Goal: Transaction & Acquisition: Purchase product/service

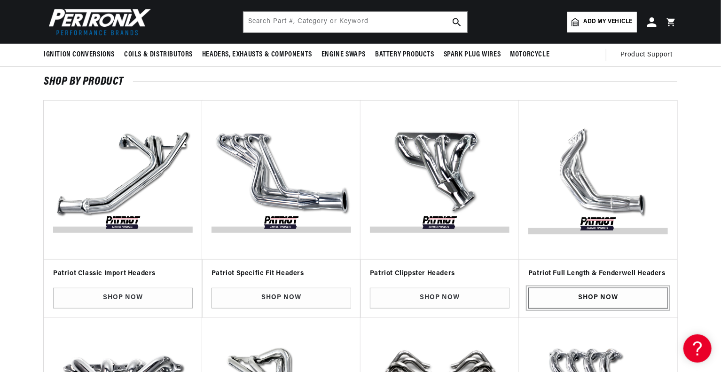
click at [563, 289] on link "Shop Now" at bounding box center [598, 298] width 140 height 21
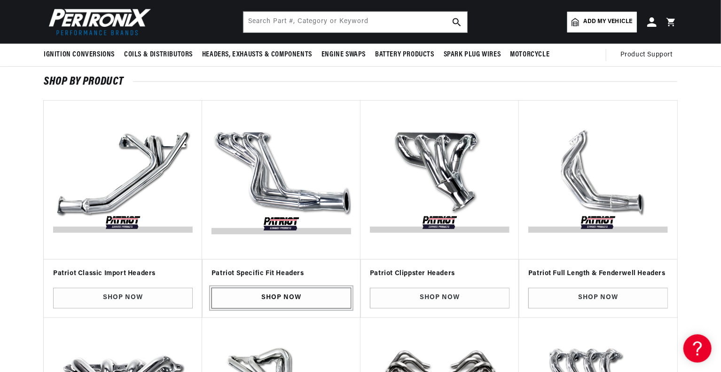
click at [292, 304] on link "Shop Now" at bounding box center [281, 298] width 140 height 21
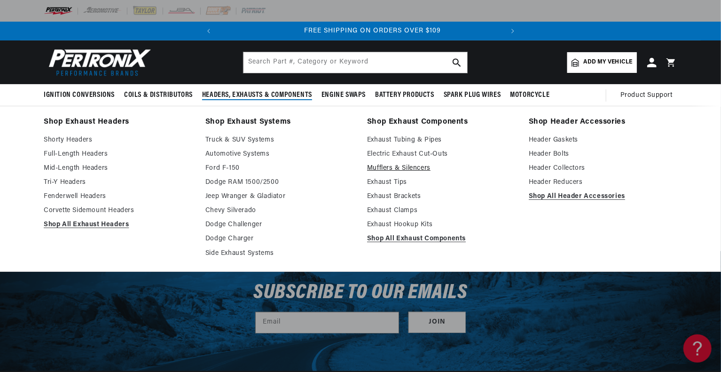
scroll to position [0, 285]
click at [77, 149] on link "Full-Length Headers" at bounding box center [118, 153] width 148 height 11
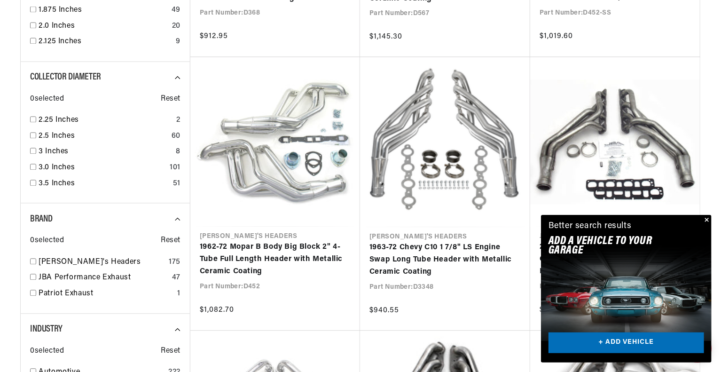
scroll to position [0, 285]
click at [706, 215] on button "Close" at bounding box center [705, 220] width 11 height 11
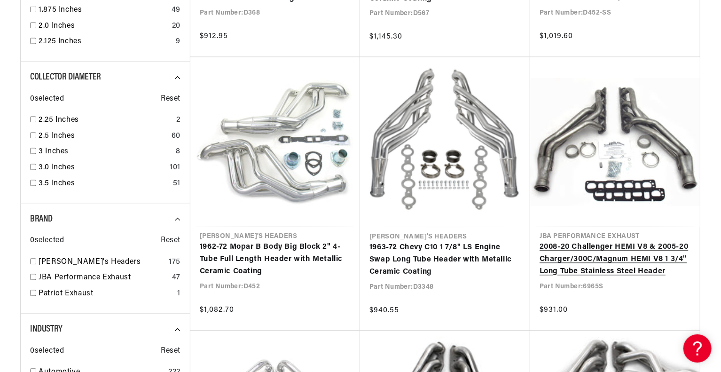
scroll to position [1128, 0]
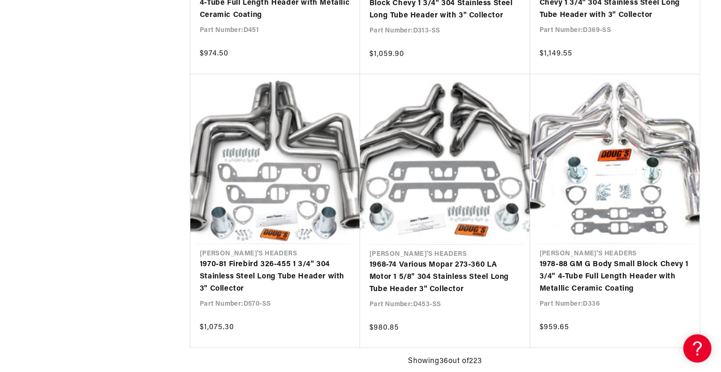
scroll to position [0, 121]
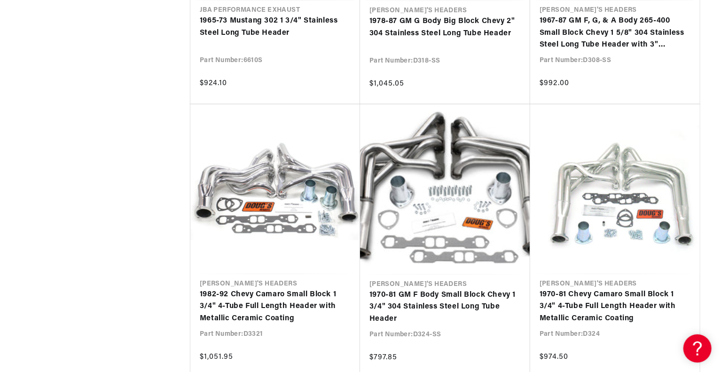
scroll to position [4181, 0]
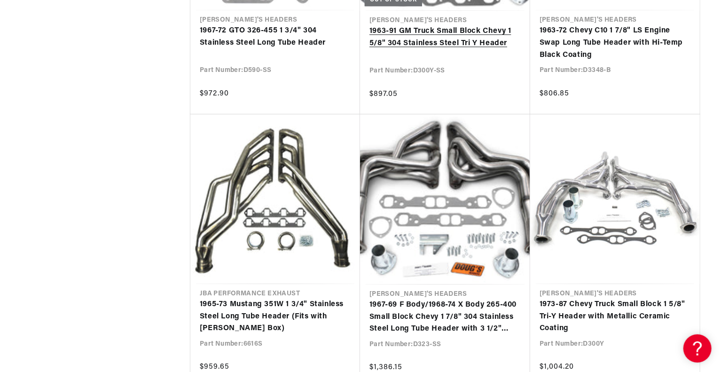
scroll to position [5074, 0]
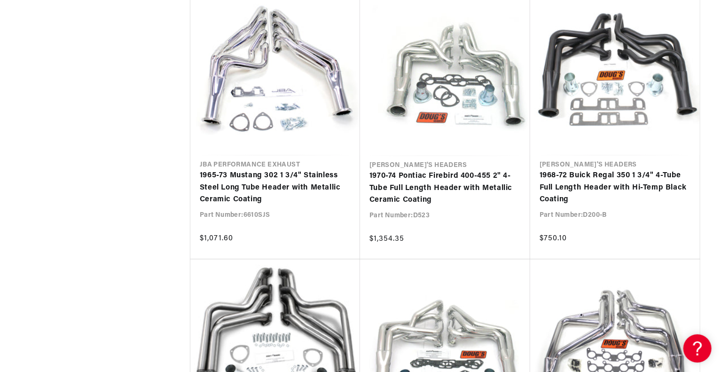
scroll to position [0, 285]
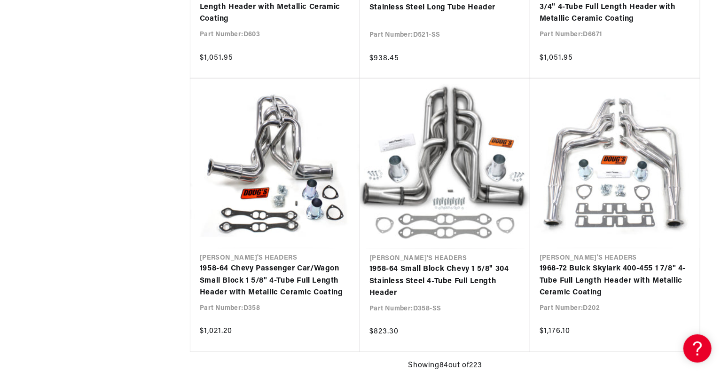
drag, startPoint x: 497, startPoint y: 268, endPoint x: 170, endPoint y: 207, distance: 332.7
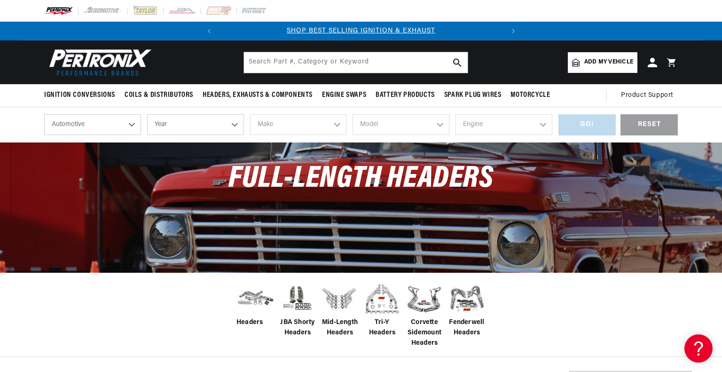
drag, startPoint x: 125, startPoint y: 65, endPoint x: 147, endPoint y: 62, distance: 22.3
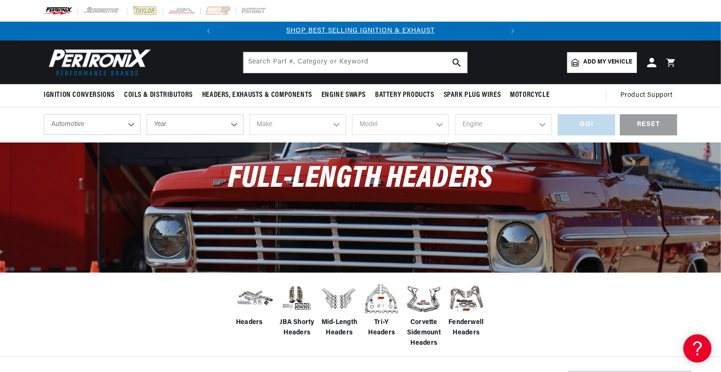
drag, startPoint x: 147, startPoint y: 62, endPoint x: 239, endPoint y: 11, distance: 105.2
click at [239, 11] on div at bounding box center [360, 11] width 680 height 22
click at [257, 14] on img at bounding box center [254, 11] width 26 height 10
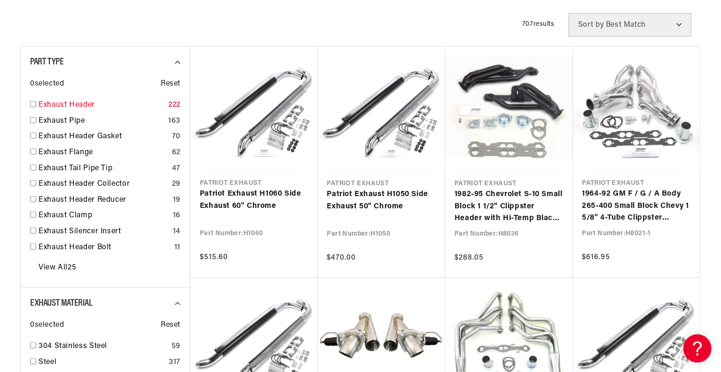
click at [72, 99] on link "Exhaust Header" at bounding box center [102, 105] width 126 height 12
checkbox input "true"
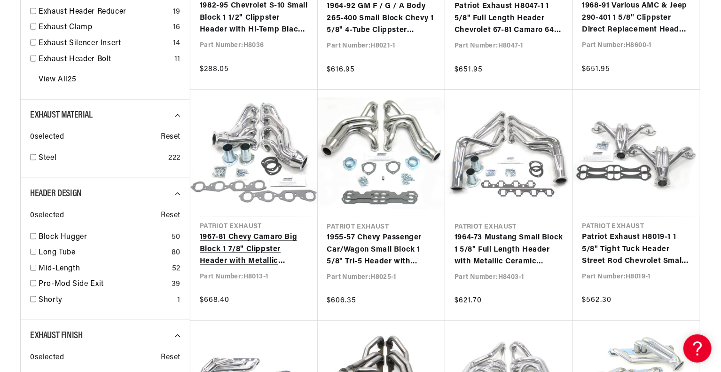
scroll to position [0, 285]
click at [72, 249] on link "Long Tube" at bounding box center [103, 253] width 129 height 12
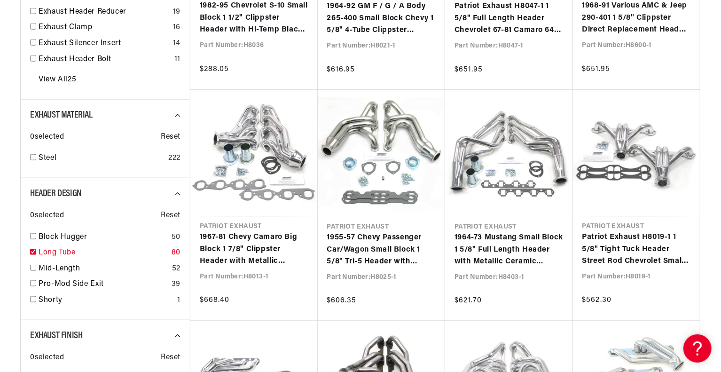
checkbox input "true"
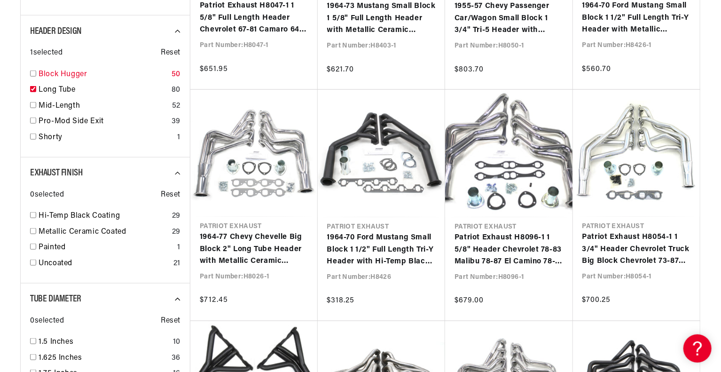
click at [60, 78] on link "Block Hugger" at bounding box center [103, 75] width 129 height 12
checkbox input "true"
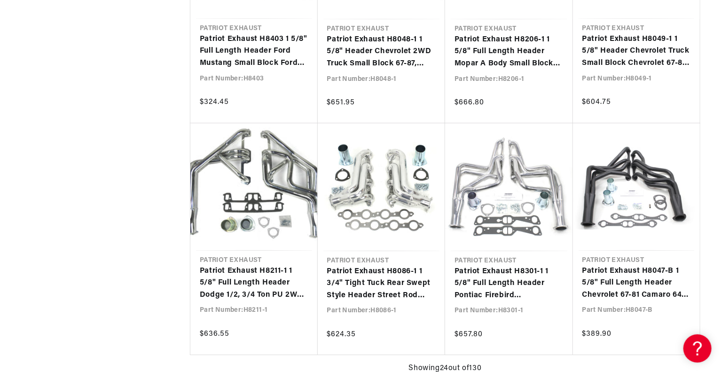
scroll to position [0, 38]
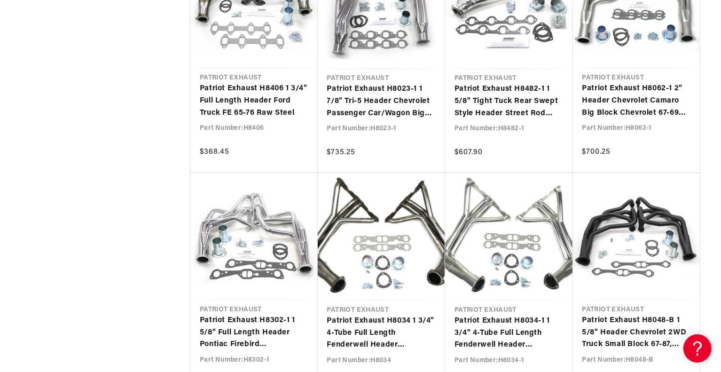
scroll to position [2067, 0]
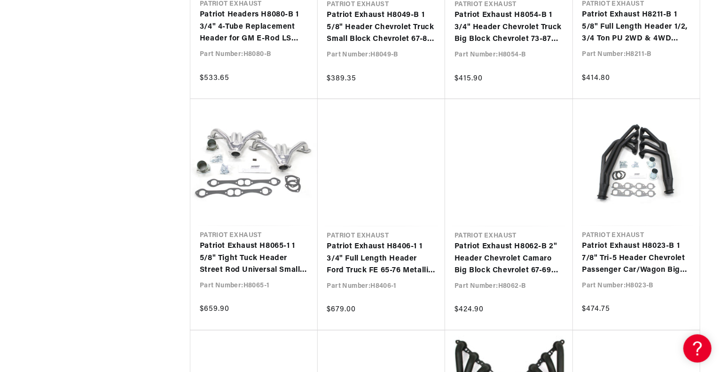
scroll to position [2678, 0]
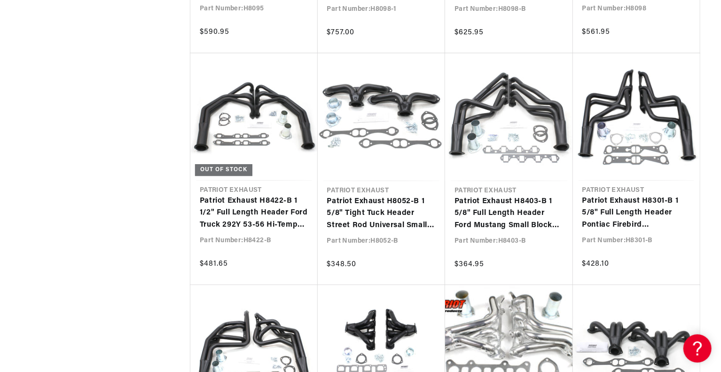
scroll to position [3101, 0]
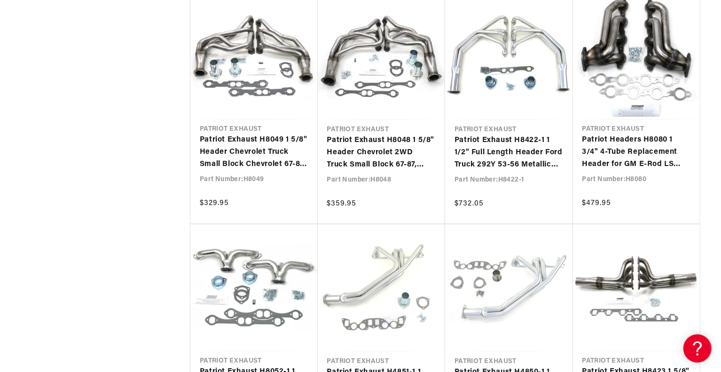
scroll to position [0, 285]
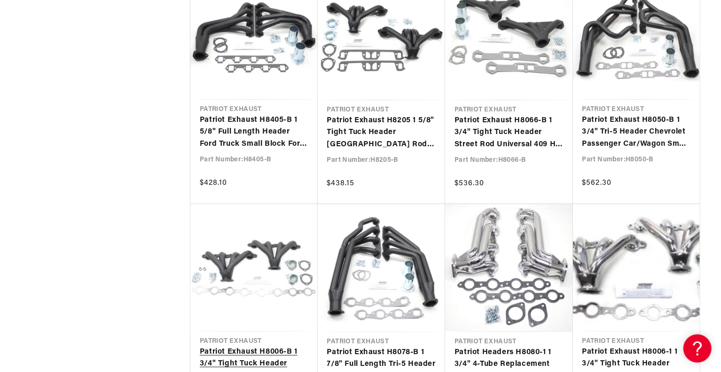
scroll to position [0, 285]
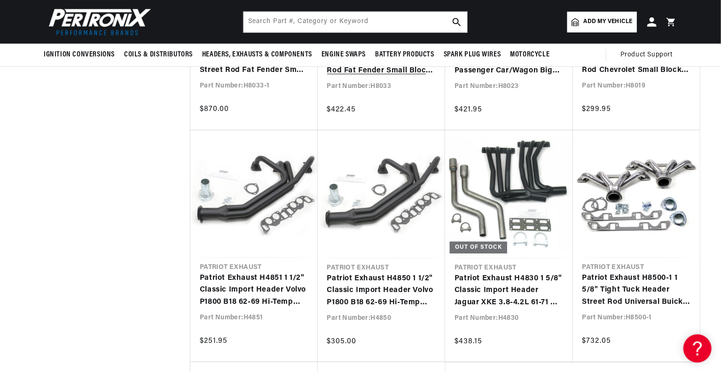
scroll to position [7376, 0]
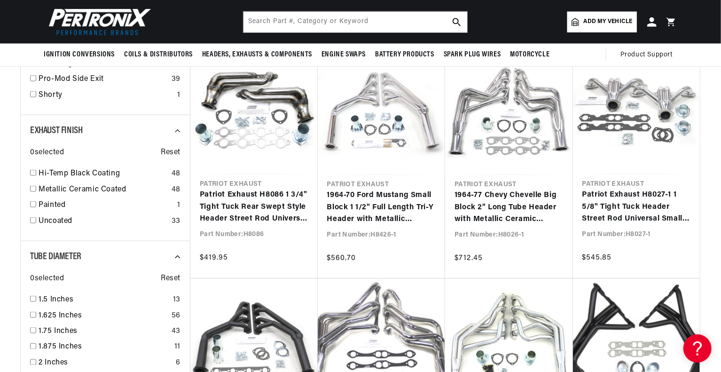
scroll to position [0, 285]
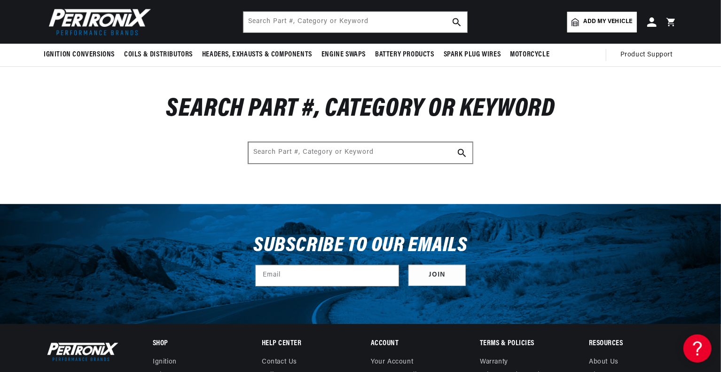
scroll to position [0, 285]
click at [370, 142] on input "Search Part #, Category or Keyword" at bounding box center [361, 152] width 224 height 21
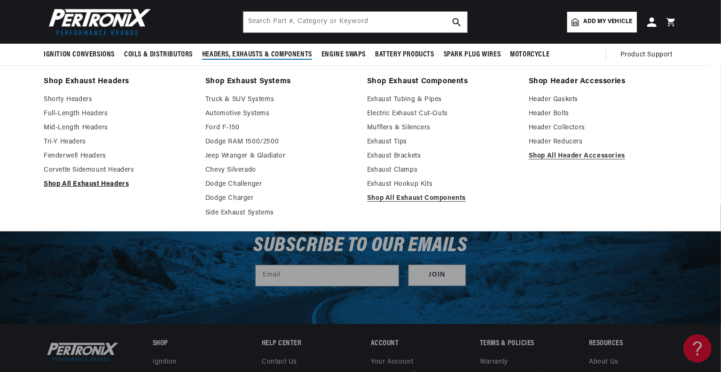
click at [91, 182] on link "Shop All Exhaust Headers" at bounding box center [118, 184] width 148 height 11
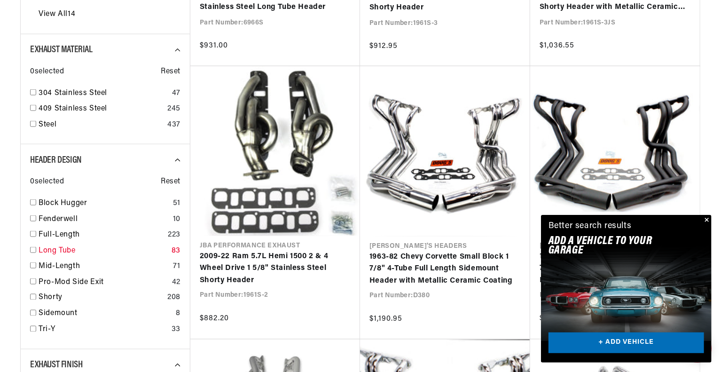
scroll to position [0, 285]
click at [38, 232] on div "Full-Length 223" at bounding box center [105, 237] width 150 height 16
checkbox input "true"
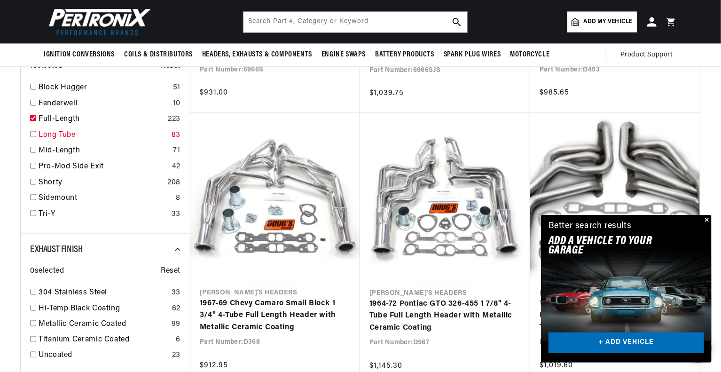
scroll to position [0, 38]
click at [36, 137] on div "Long Tube 83" at bounding box center [105, 137] width 150 height 16
checkbox input "true"
click at [32, 86] on input "checkbox" at bounding box center [33, 87] width 6 height 6
checkbox input "true"
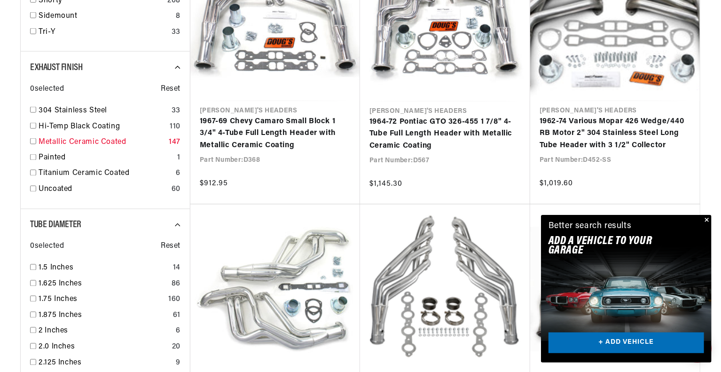
scroll to position [752, 0]
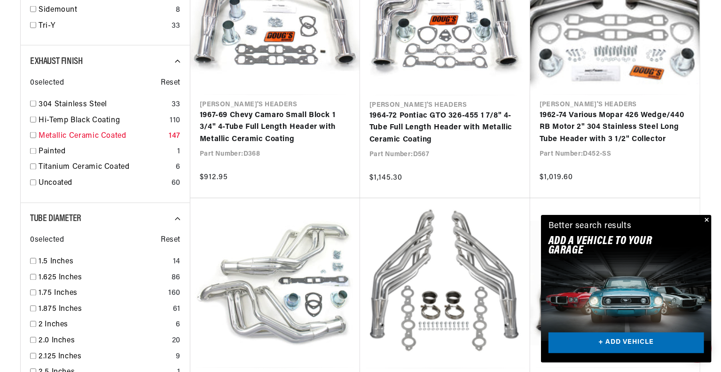
click at [33, 135] on input "checkbox" at bounding box center [33, 135] width 6 height 6
checkbox input "true"
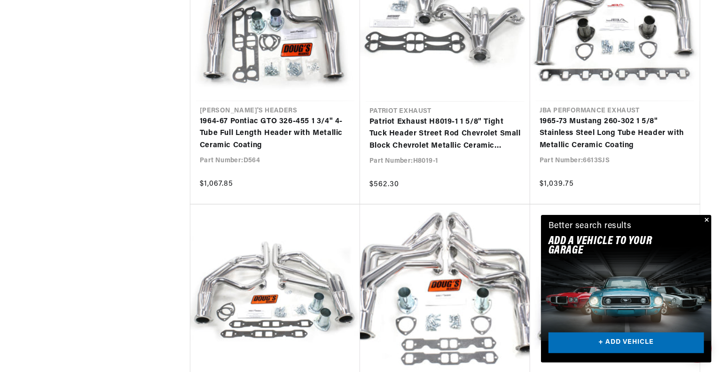
scroll to position [2114, 0]
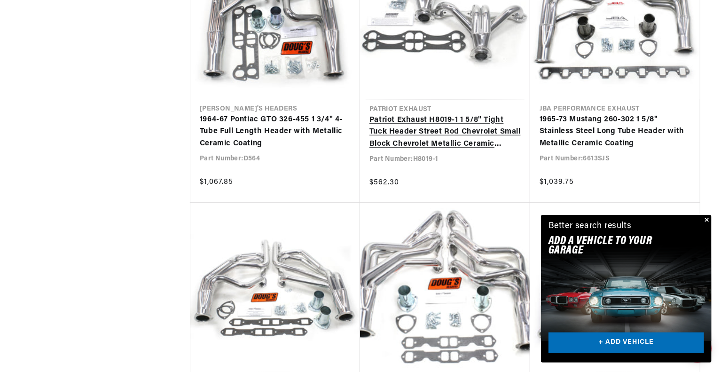
drag, startPoint x: 475, startPoint y: 179, endPoint x: 446, endPoint y: 178, distance: 29.1
click at [446, 150] on link "Patriot Exhaust H8019-1 1 5/8" Tight Tuck Header Street Rod Chevrolet Small Blo…" at bounding box center [444, 132] width 151 height 36
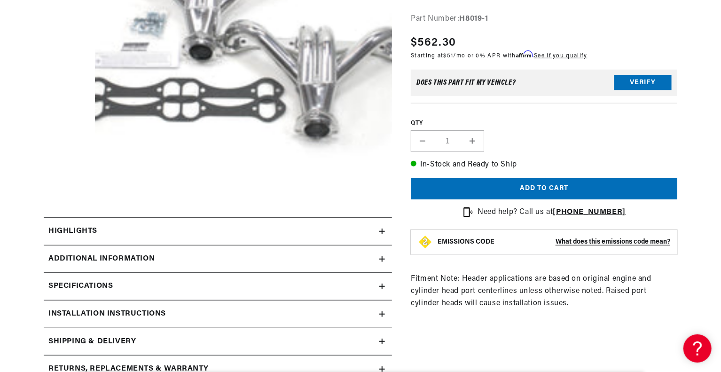
scroll to position [376, 0]
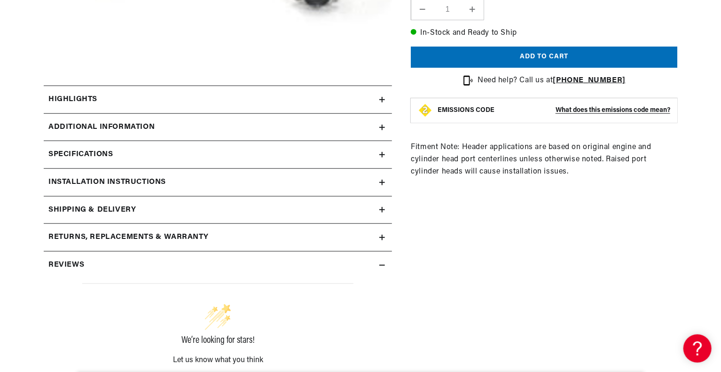
click at [321, 159] on div "Specifications" at bounding box center [211, 154] width 335 height 12
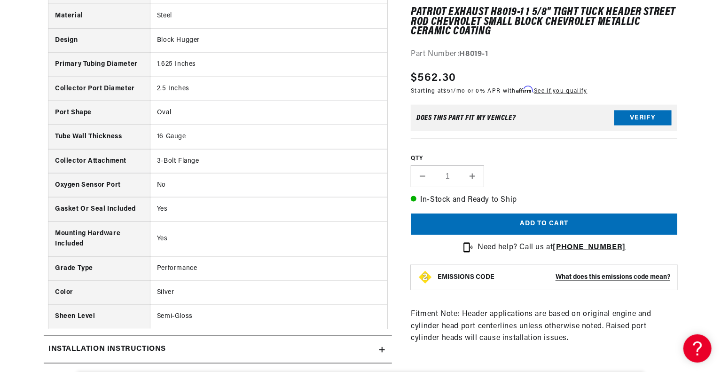
scroll to position [0, 285]
drag, startPoint x: 322, startPoint y: 205, endPoint x: 319, endPoint y: 236, distance: 31.6
click at [319, 236] on td "Yes" at bounding box center [268, 238] width 237 height 35
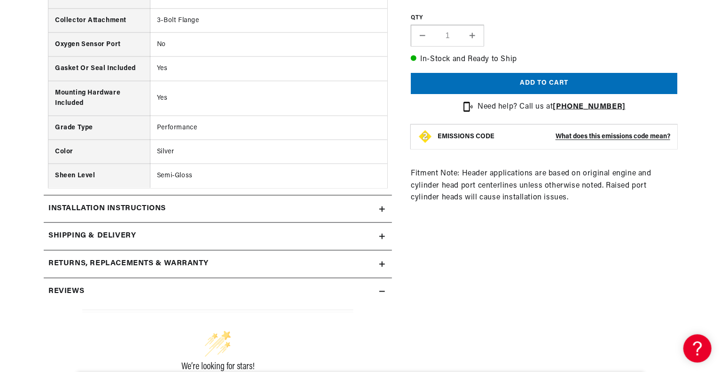
scroll to position [705, 0]
click at [297, 202] on div "Installation instructions" at bounding box center [211, 208] width 335 height 12
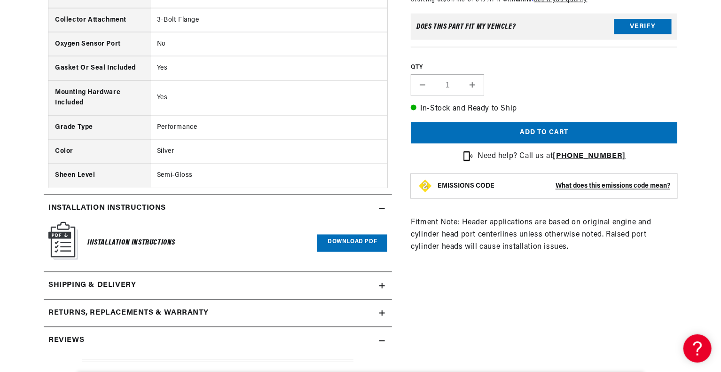
click at [342, 247] on link "Download PDF" at bounding box center [352, 242] width 70 height 17
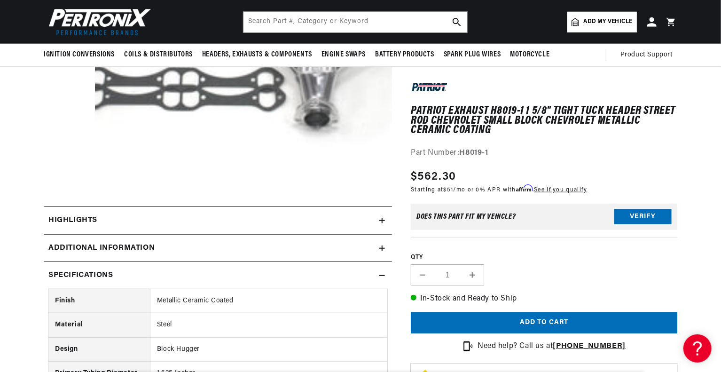
scroll to position [235, 0]
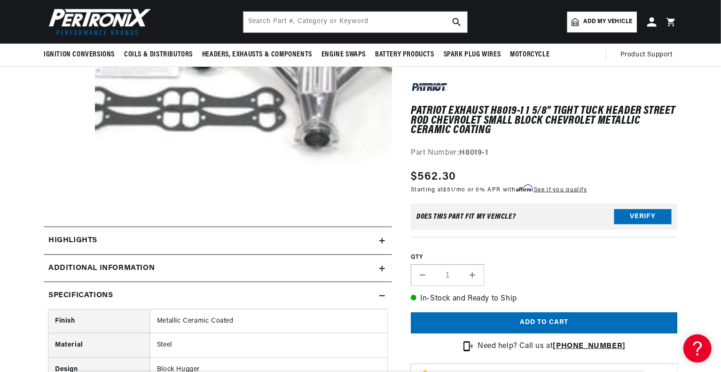
click at [378, 268] on div "Additional Information" at bounding box center [211, 268] width 335 height 12
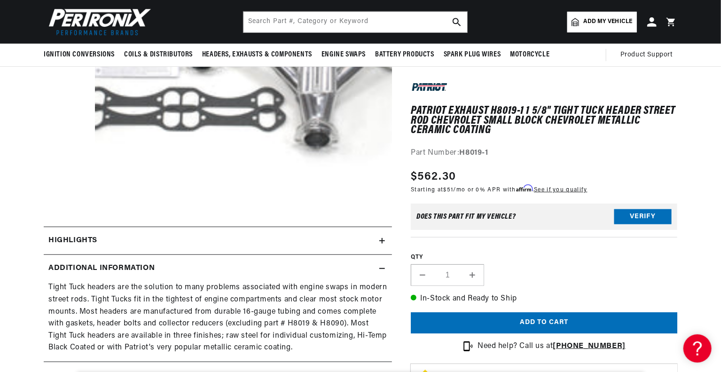
scroll to position [0, 0]
drag, startPoint x: 373, startPoint y: 263, endPoint x: 143, endPoint y: 240, distance: 230.9
click at [143, 240] on div "Highlights" at bounding box center [211, 240] width 335 height 12
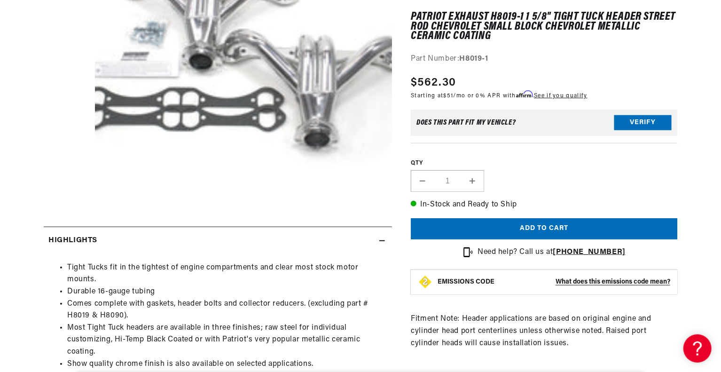
scroll to position [282, 0]
